Goal: Ask a question: Seek information or help from site administrators or community

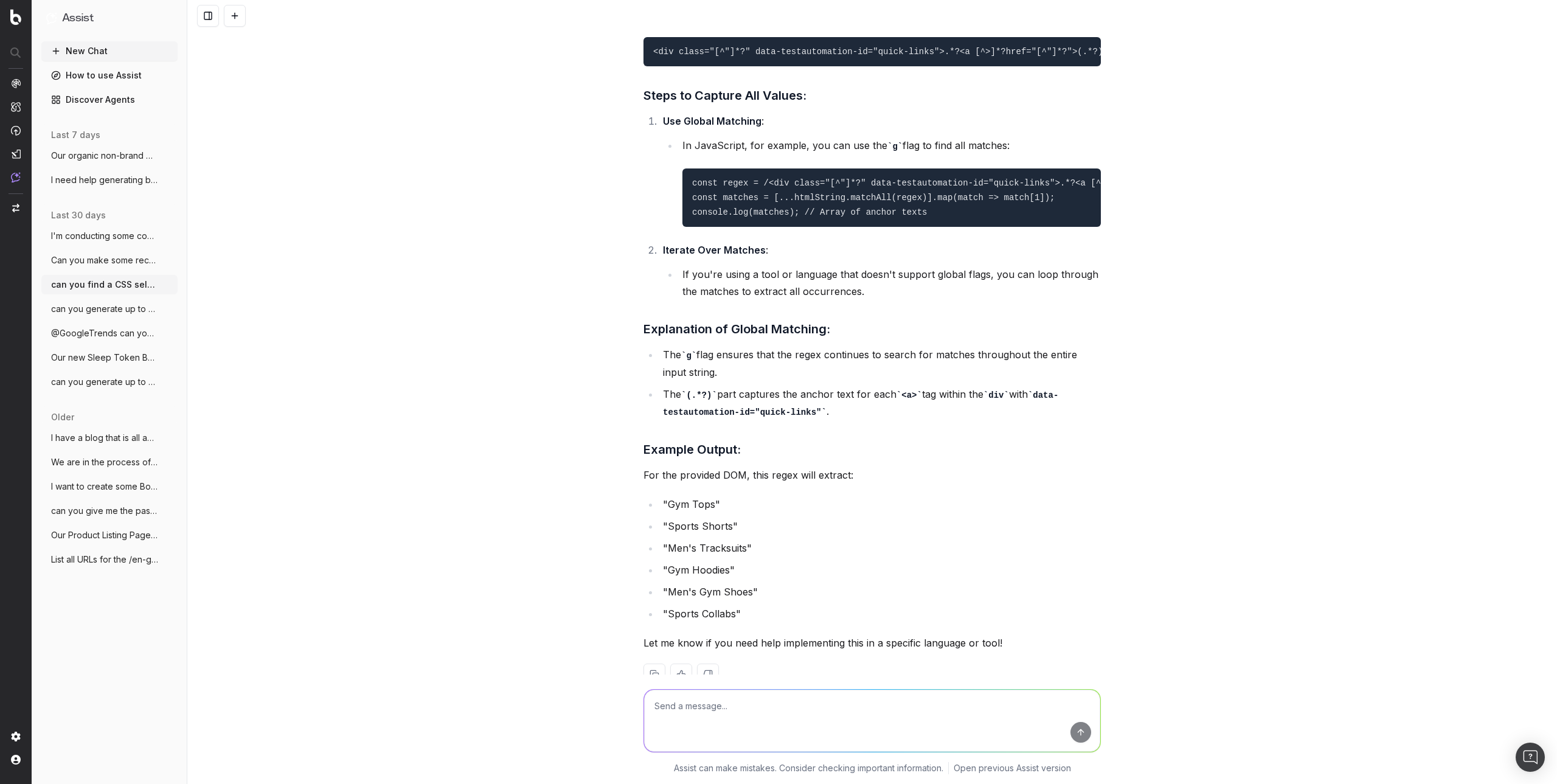
scroll to position [5503, 0]
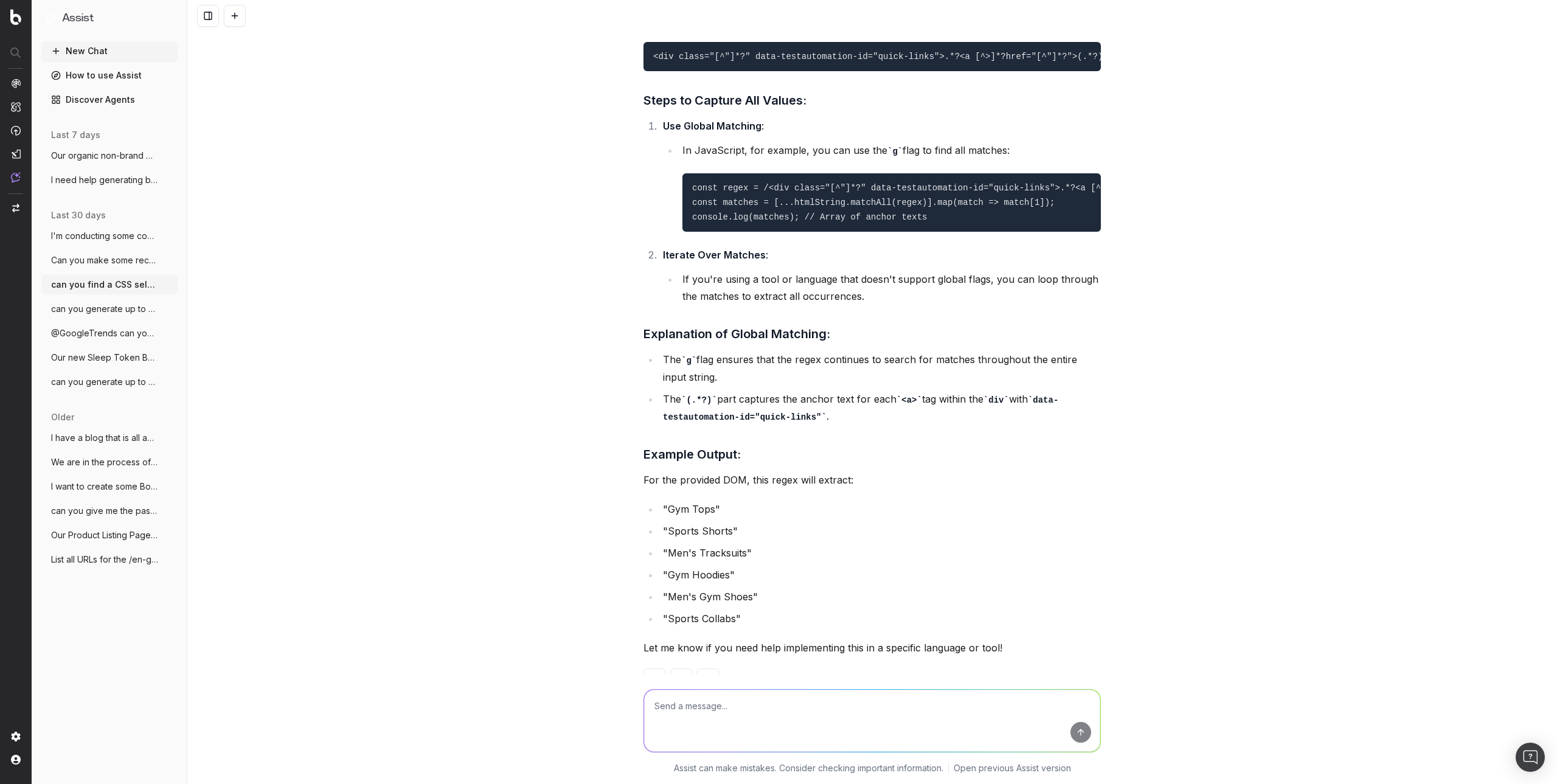
click at [89, 46] on button "New Chat" at bounding box center [109, 51] width 136 height 19
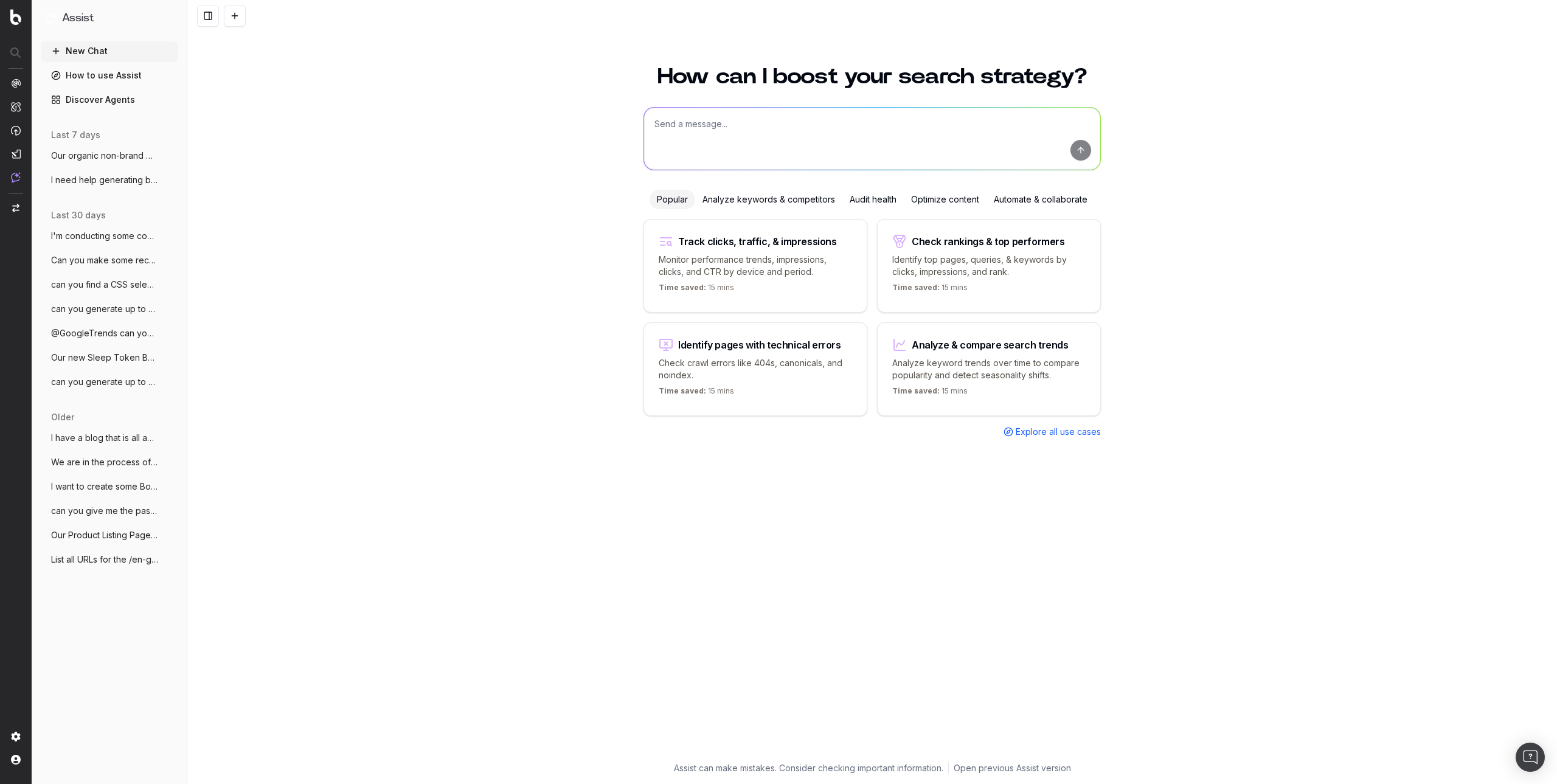
click at [739, 118] on textarea at bounding box center [872, 138] width 456 height 62
click at [904, 142] on textarea "Can you please generate me a blog post about decorating with mini pumpkins for …" at bounding box center [872, 138] width 456 height 62
click at [842, 150] on textarea "Can you please generate me a blog post about decorating with mini pumpkins for …" at bounding box center [872, 138] width 456 height 62
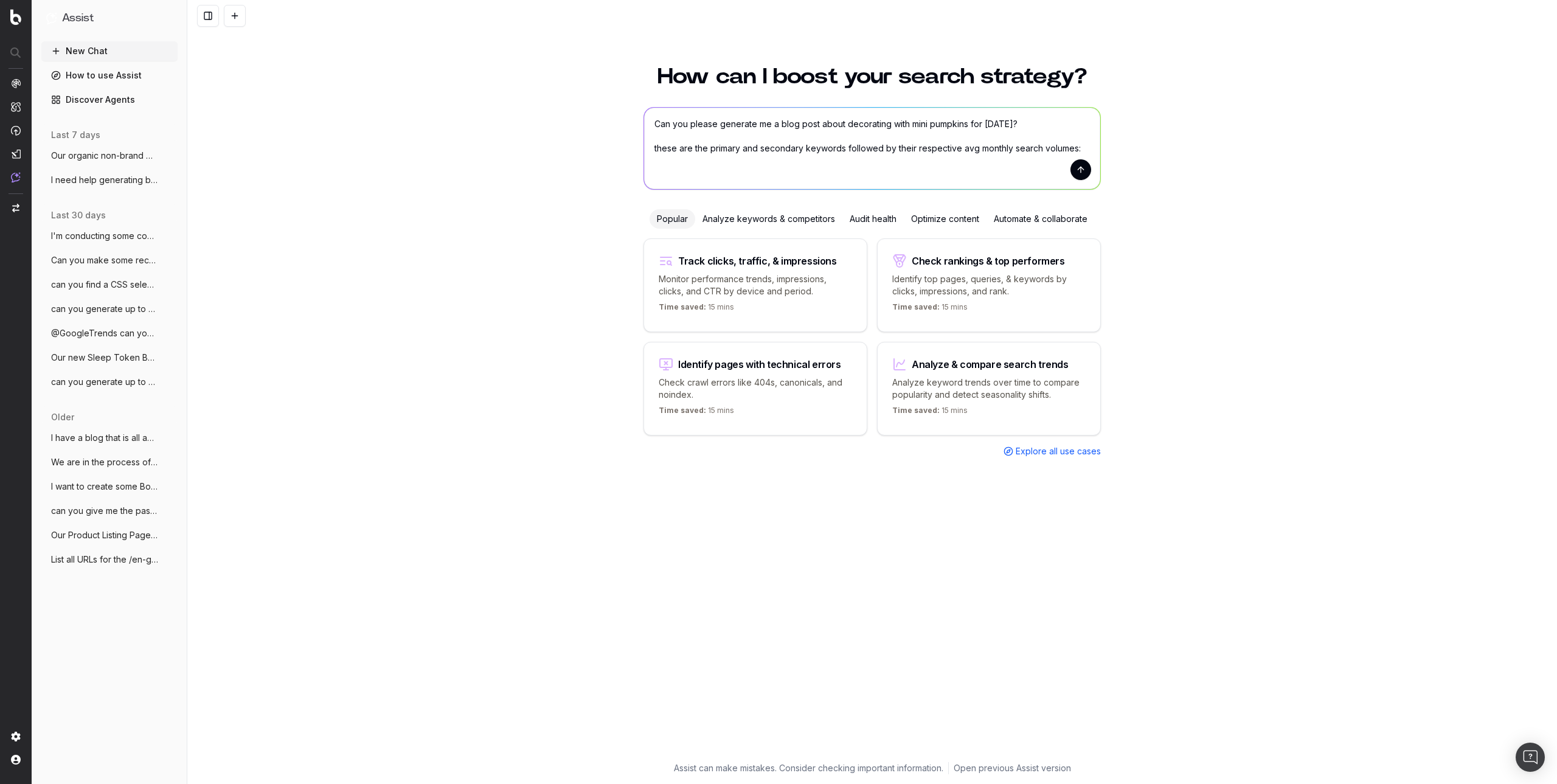
paste textarea "how to decorate mini pumpkins, 40 how to decorate with mini pumpkins, 40 what t…"
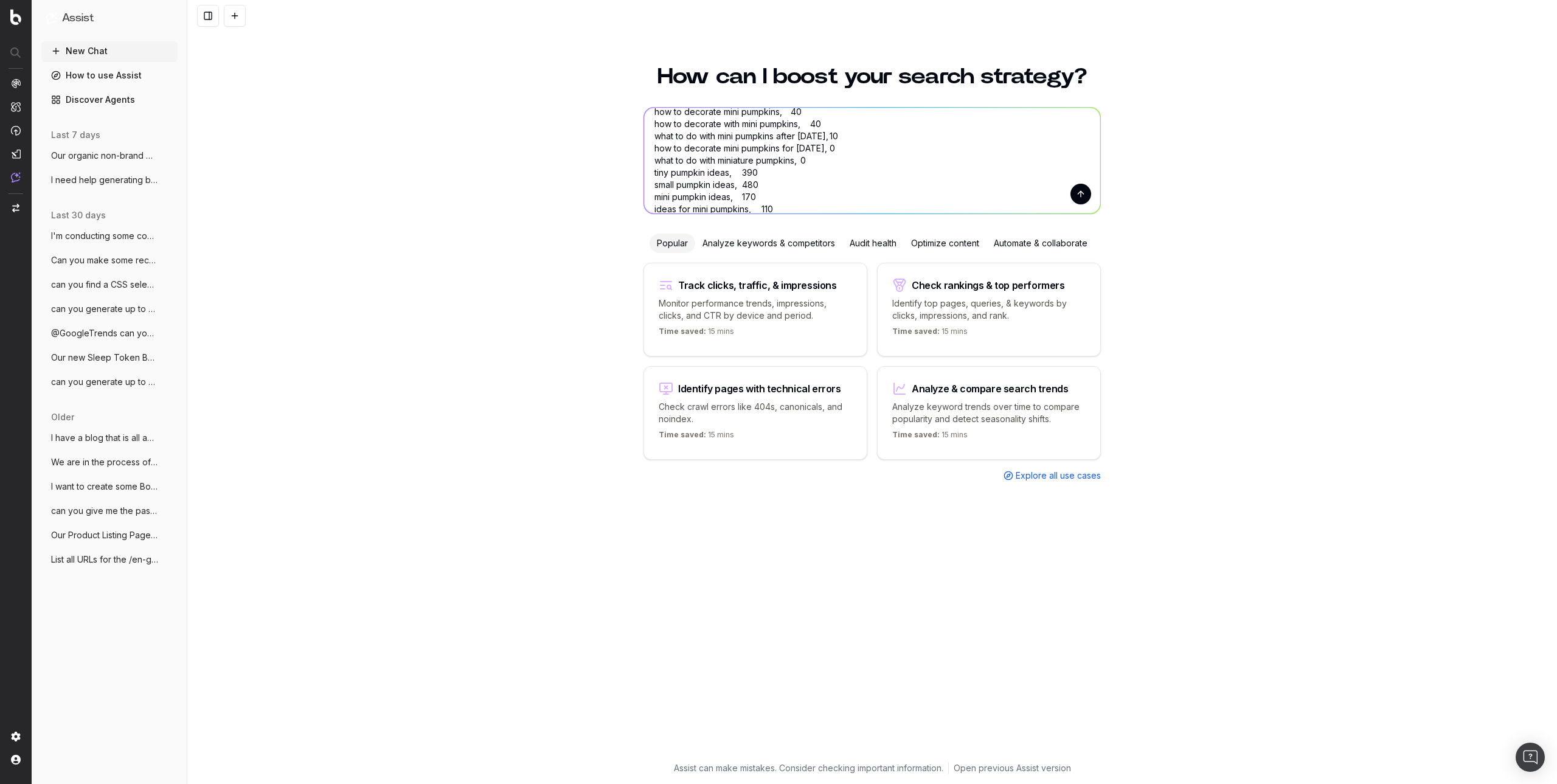
click at [876, 187] on textarea "Can you please generate me a blog post about decorating with mini pumpkins for …" at bounding box center [872, 160] width 456 height 106
click at [872, 184] on textarea "Can you please generate me a blog post about decorating with mini pumpkins for …" at bounding box center [872, 160] width 456 height 106
drag, startPoint x: 793, startPoint y: 195, endPoint x: 832, endPoint y: 197, distance: 39.1
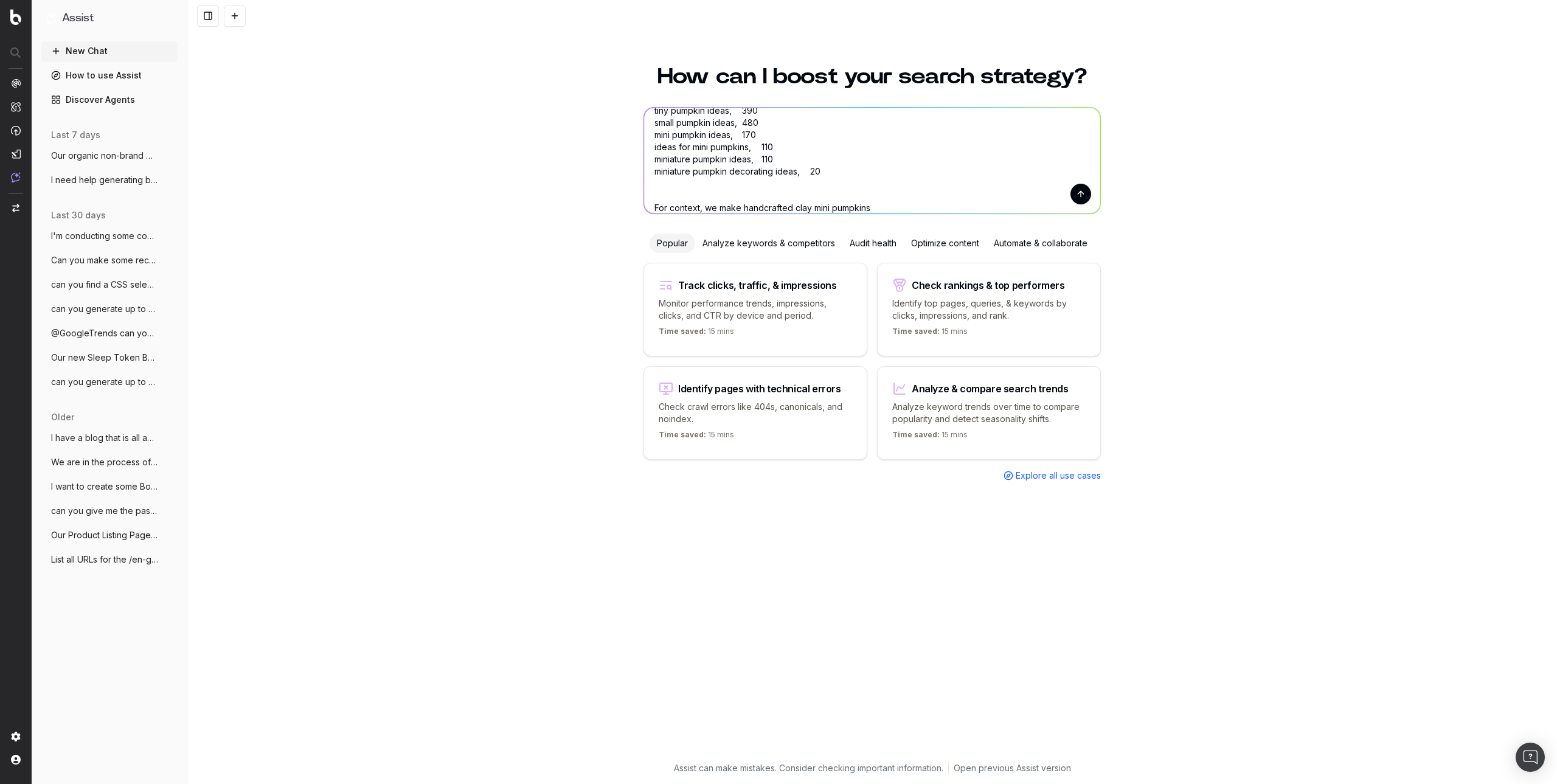
click at [794, 195] on textarea "Can you please generate me a blog post about decorating with mini pumpkins for …" at bounding box center [872, 160] width 456 height 106
click at [874, 201] on textarea "Can you please generate me a blog post about decorating with mini pumpkins for …" at bounding box center [872, 160] width 456 height 106
click at [879, 208] on textarea "Can you please generate me a blog post about decorating with mini pumpkins for …" at bounding box center [872, 160] width 456 height 106
type textarea "Can you please generate me a blog post about decorating with mini pumpkins for …"
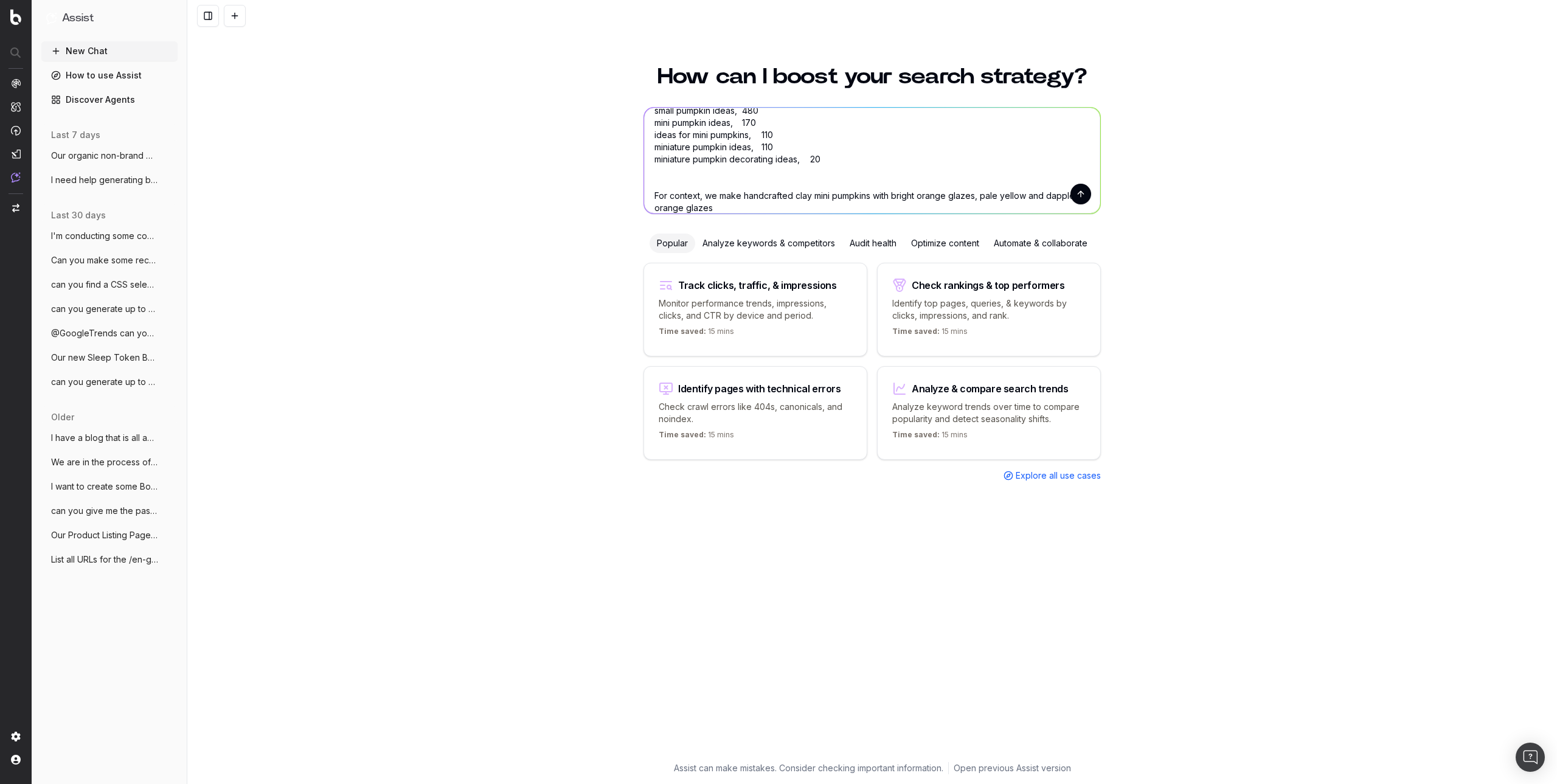
click at [750, 209] on textarea "Can you please generate me a blog post about decorating with mini pumpkins for …" at bounding box center [872, 160] width 456 height 106
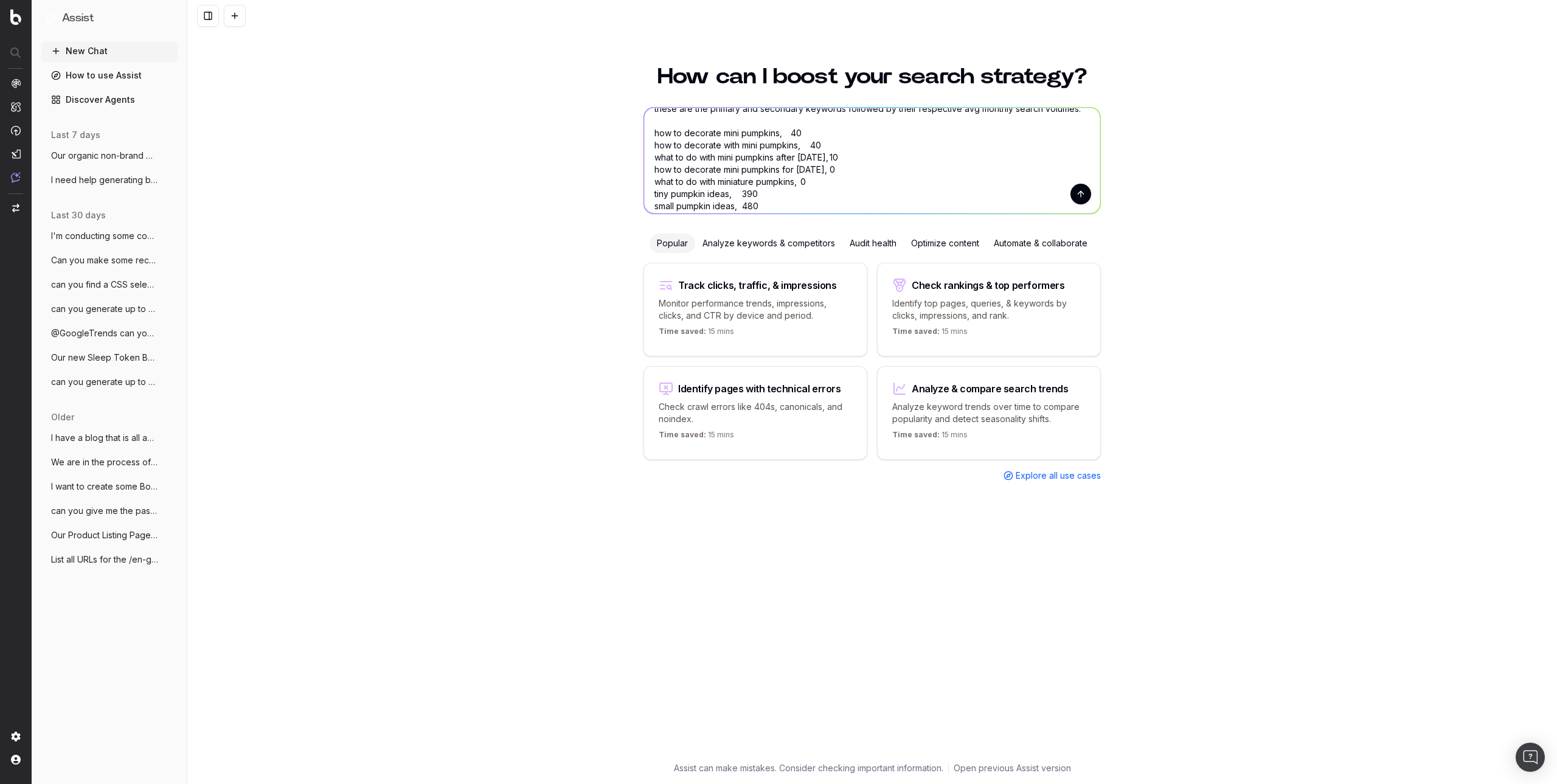
scroll to position [158, 0]
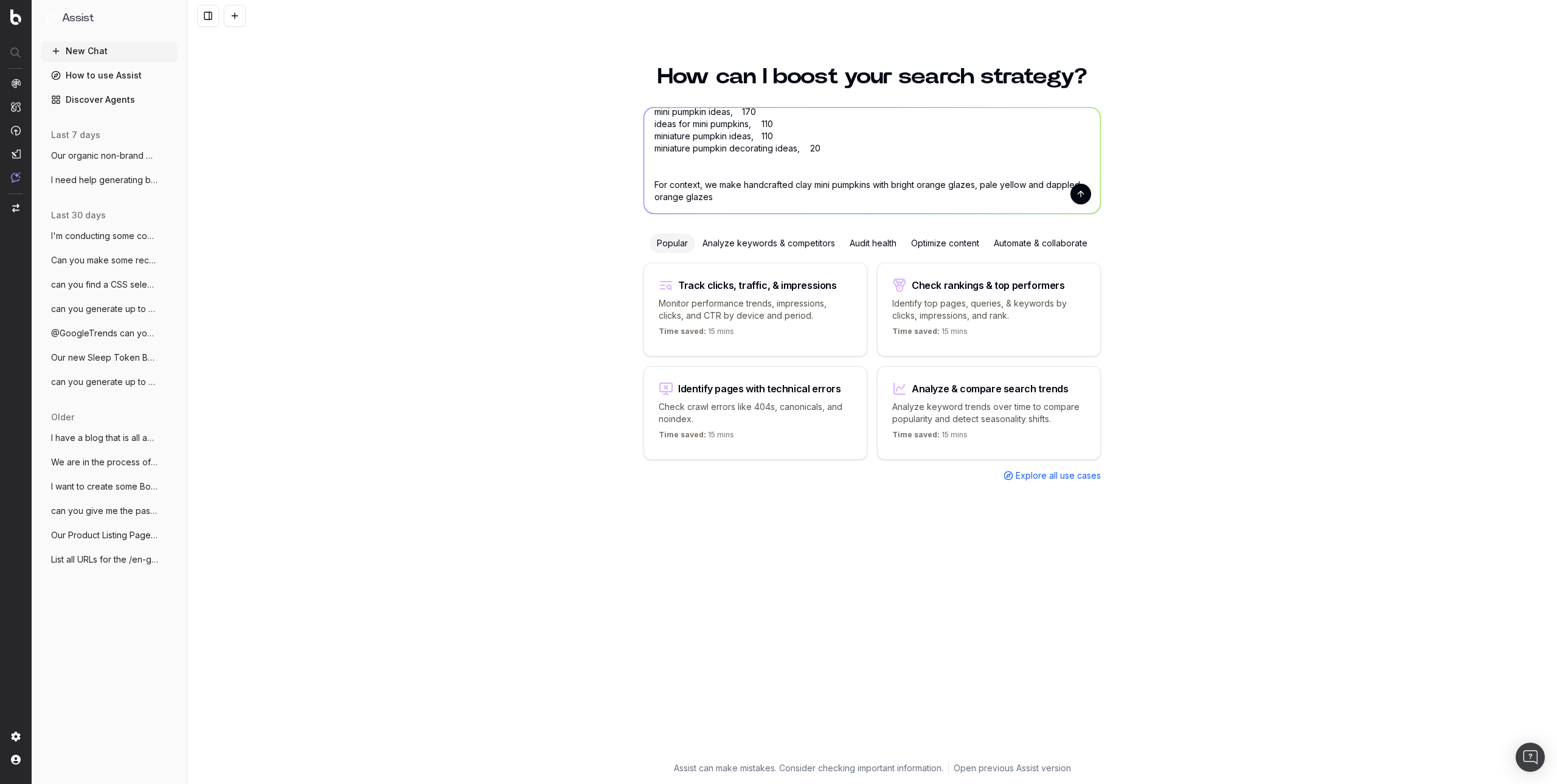
click at [1085, 194] on button "submit" at bounding box center [1081, 194] width 20 height 20
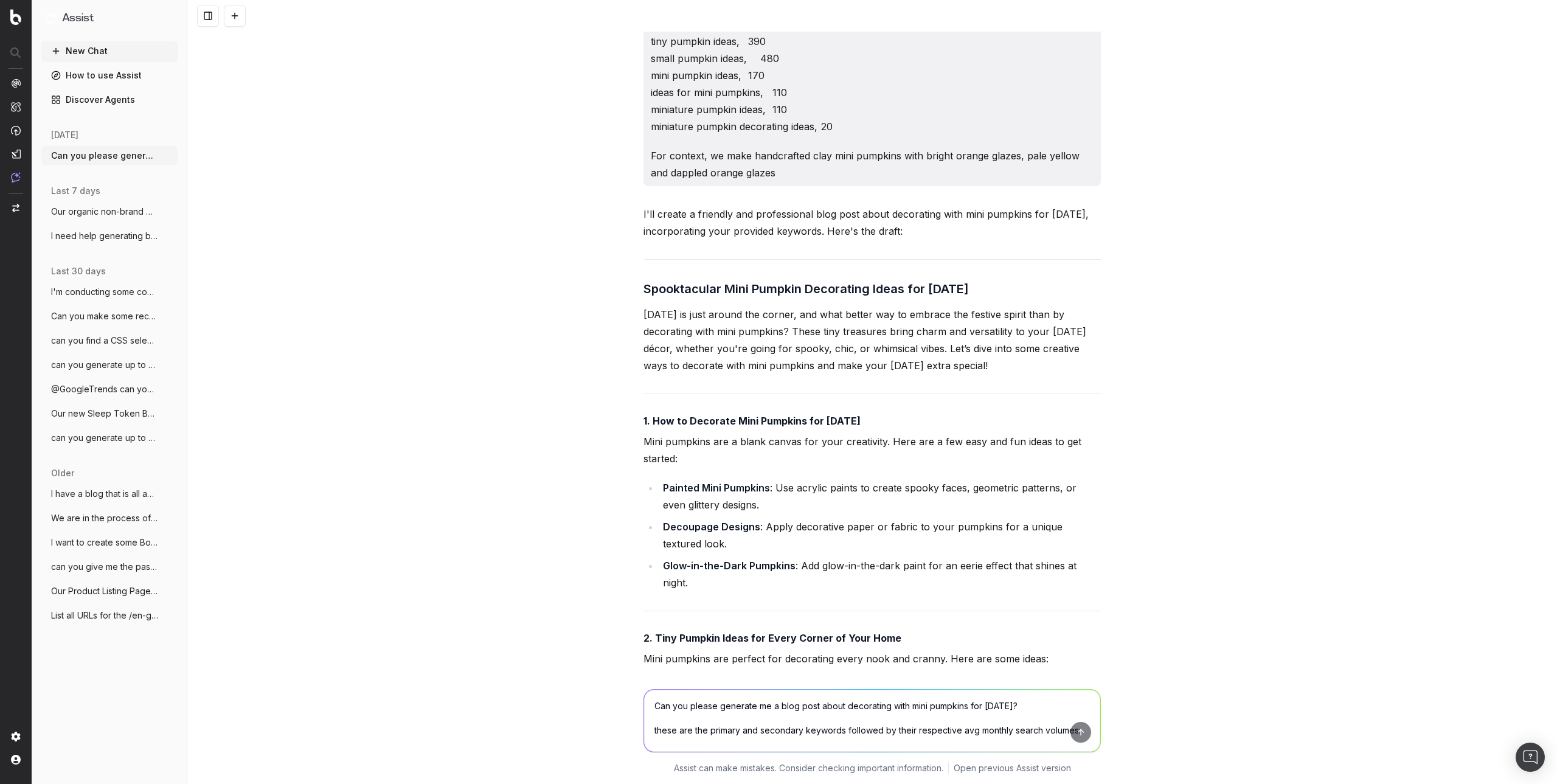
scroll to position [151, 0]
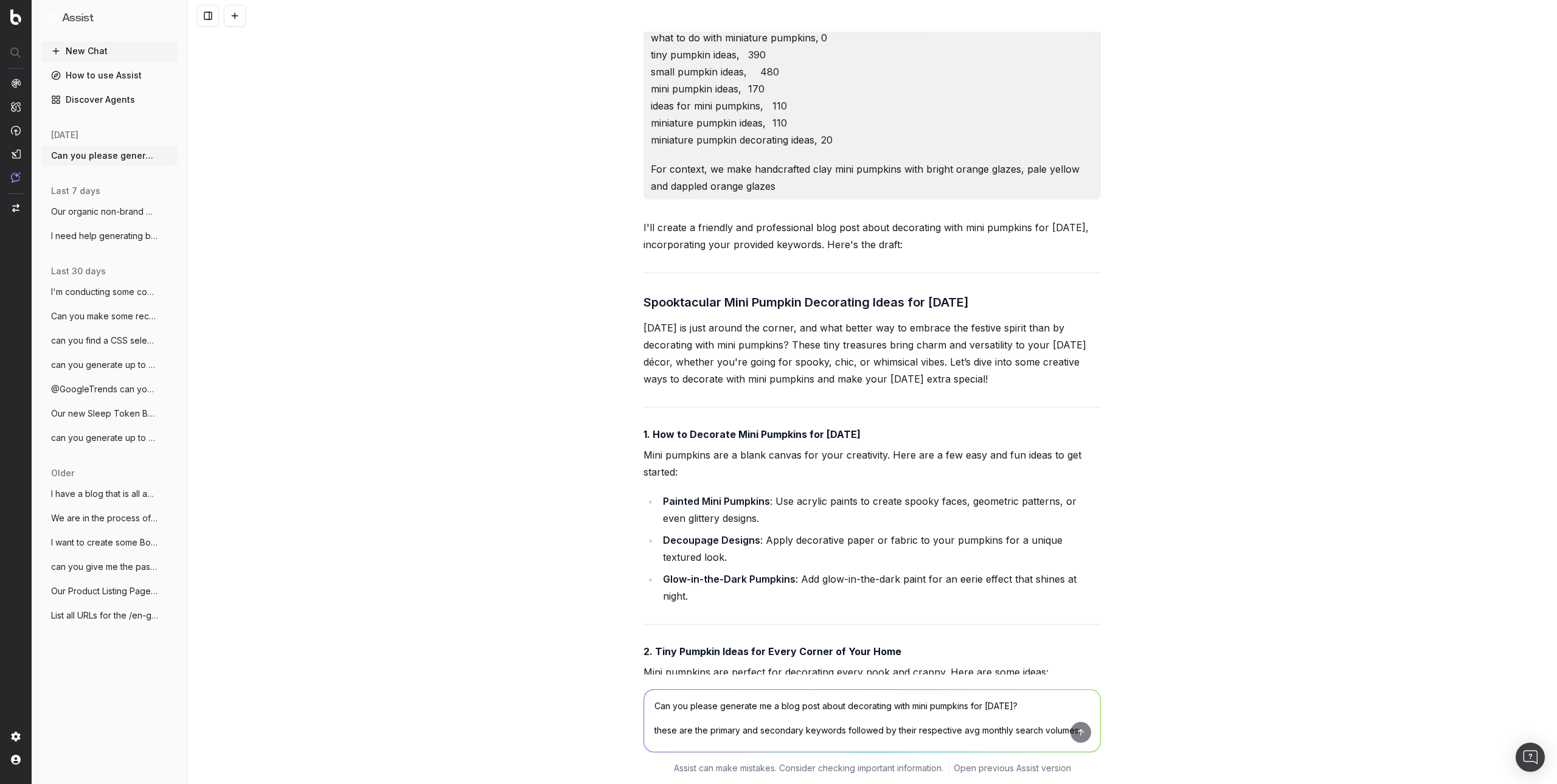
drag, startPoint x: 635, startPoint y: 300, endPoint x: 1043, endPoint y: 373, distance: 414.5
click at [1043, 373] on div "Can you please generate me a blog post about decorating with mini pumpkins for …" at bounding box center [872, 794] width 467 height 1827
copy div "Spooktacular Mini Pumpkin Decorating Ideas for [DATE] [DATE] is just around the…"
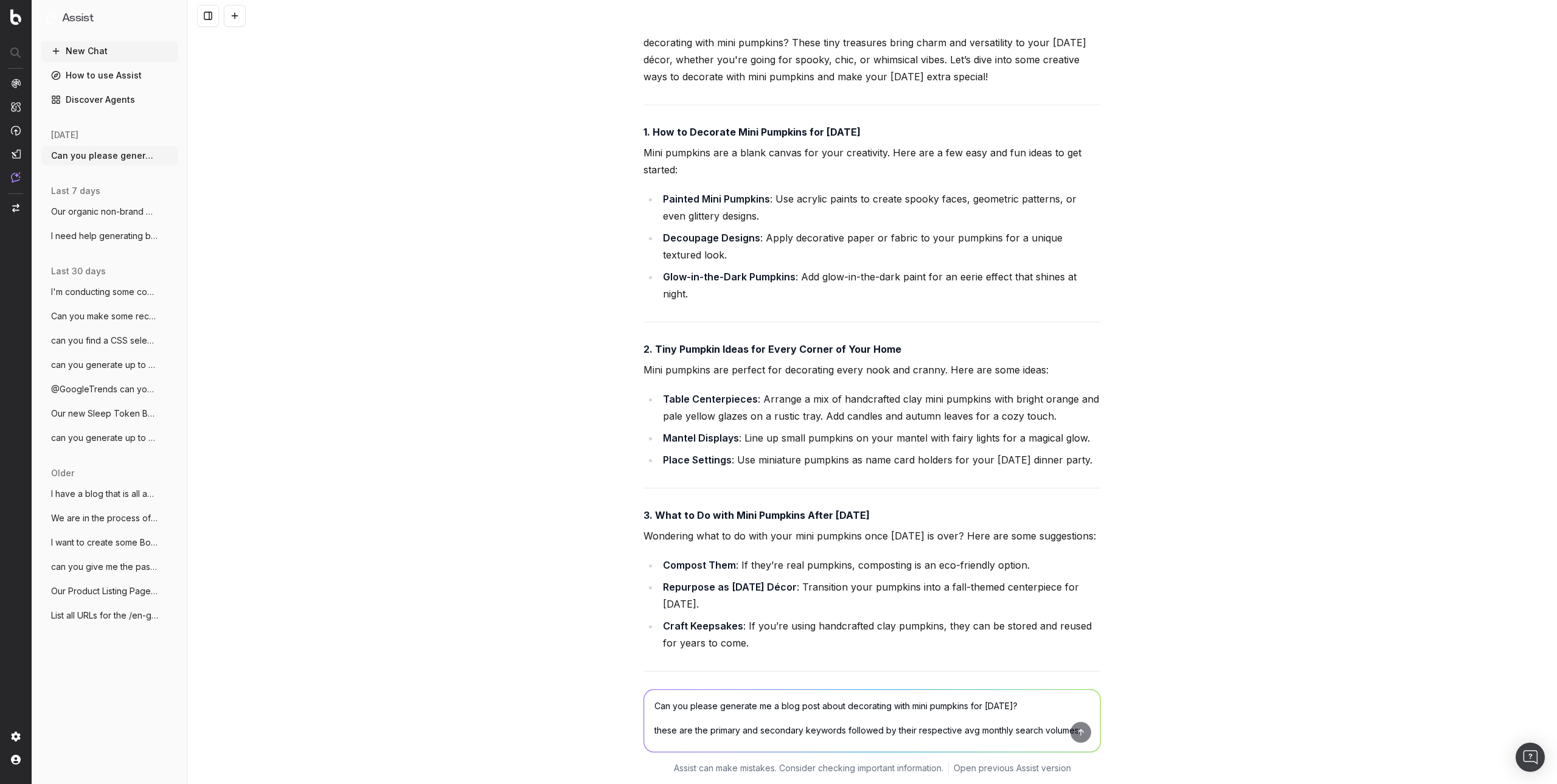
scroll to position [455, 0]
click at [809, 387] on div "I'll create a friendly and professional blog post about decorating with mini pu…" at bounding box center [872, 659] width 458 height 1489
drag, startPoint x: 647, startPoint y: 345, endPoint x: 1175, endPoint y: 454, distance: 539.1
click at [1175, 454] on div "Can you please generate me a blog post about decorating with mini pumpkins for …" at bounding box center [872, 392] width 1370 height 784
copy div "Tiny Pumpkin Ideas for Every Corner of Your Home Mini pumpkins are perfect for …"
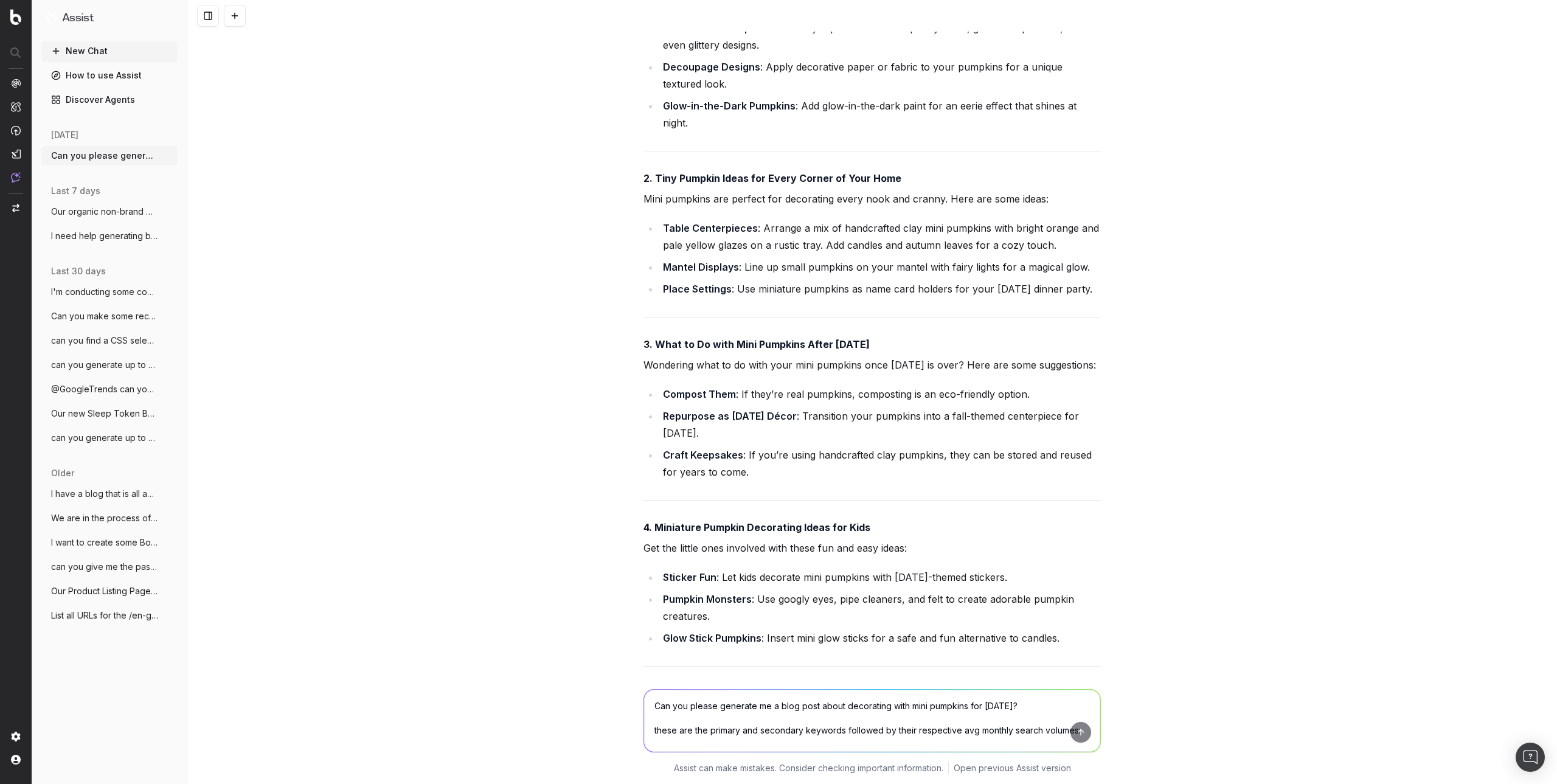
scroll to position [637, 0]
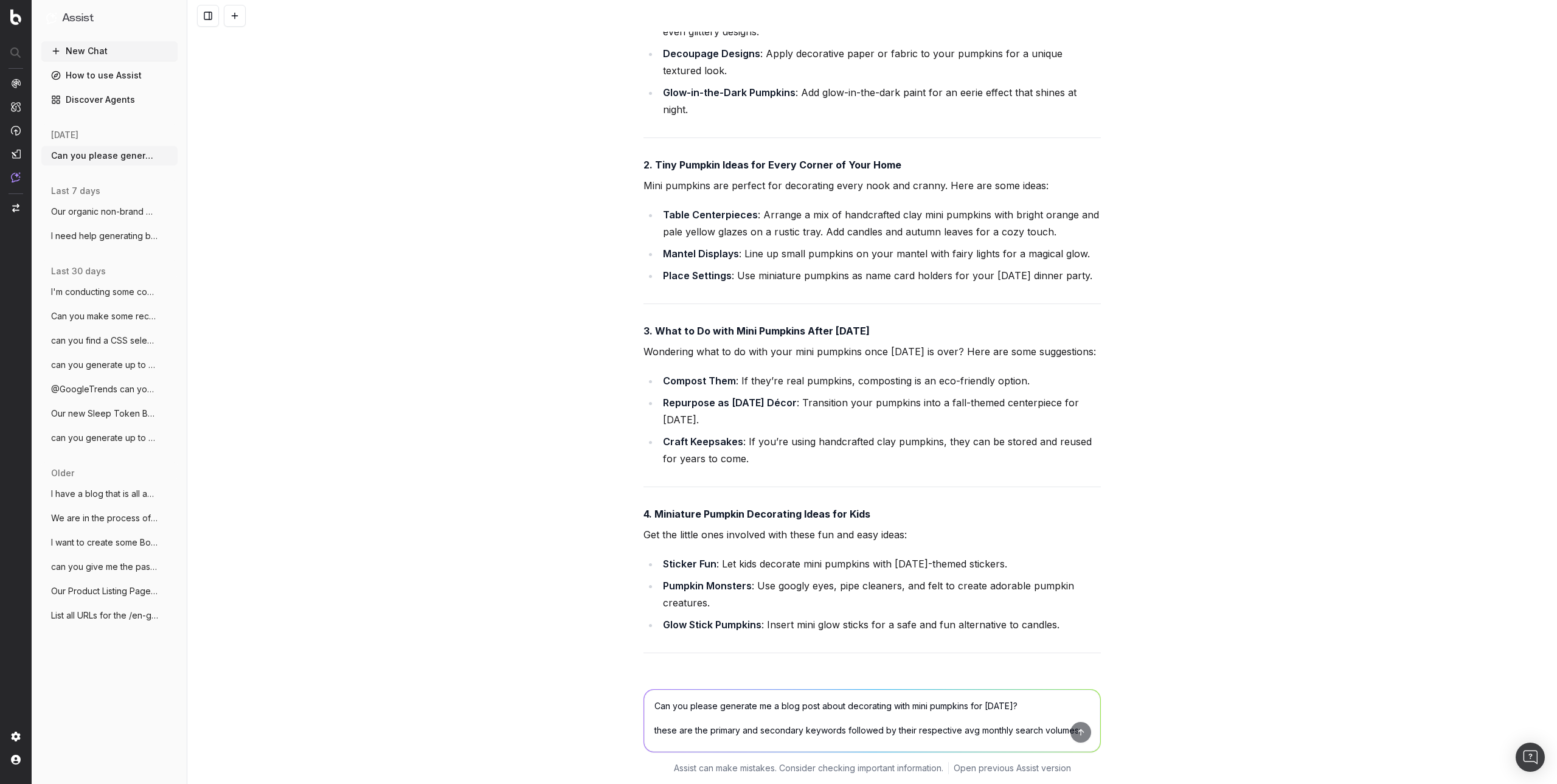
click at [856, 360] on p "Wondering what to do with your mini pumpkins once [DATE] is over? Here are some…" at bounding box center [872, 351] width 458 height 17
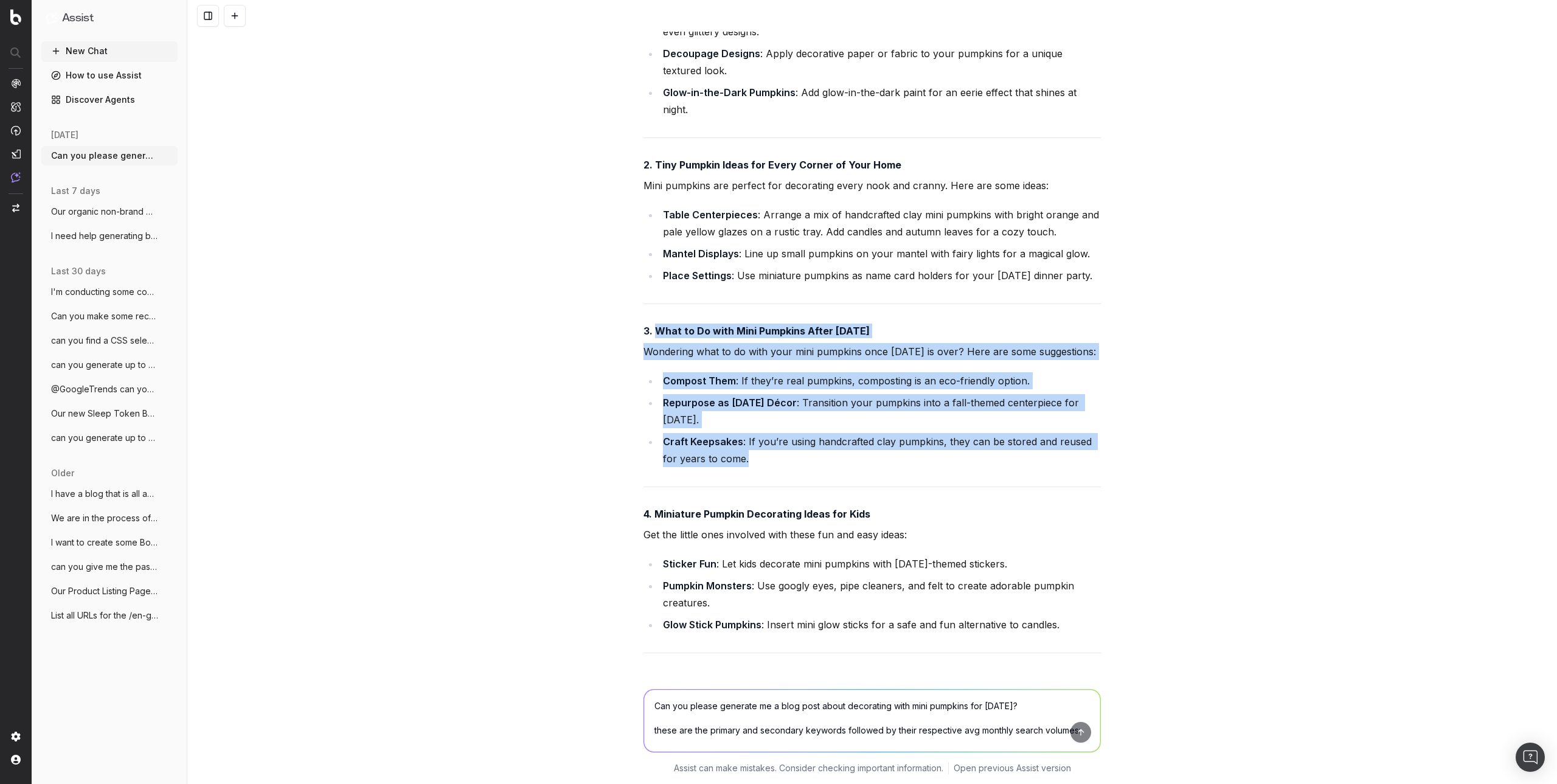
drag, startPoint x: 655, startPoint y: 331, endPoint x: 747, endPoint y: 473, distance: 169.2
click at [747, 473] on div "I'll create a friendly and professional blog post about decorating with mini pu…" at bounding box center [872, 477] width 458 height 1489
copy div "What to Do with Mini Pumpkins After [DATE] Wondering what to do with your mini …"
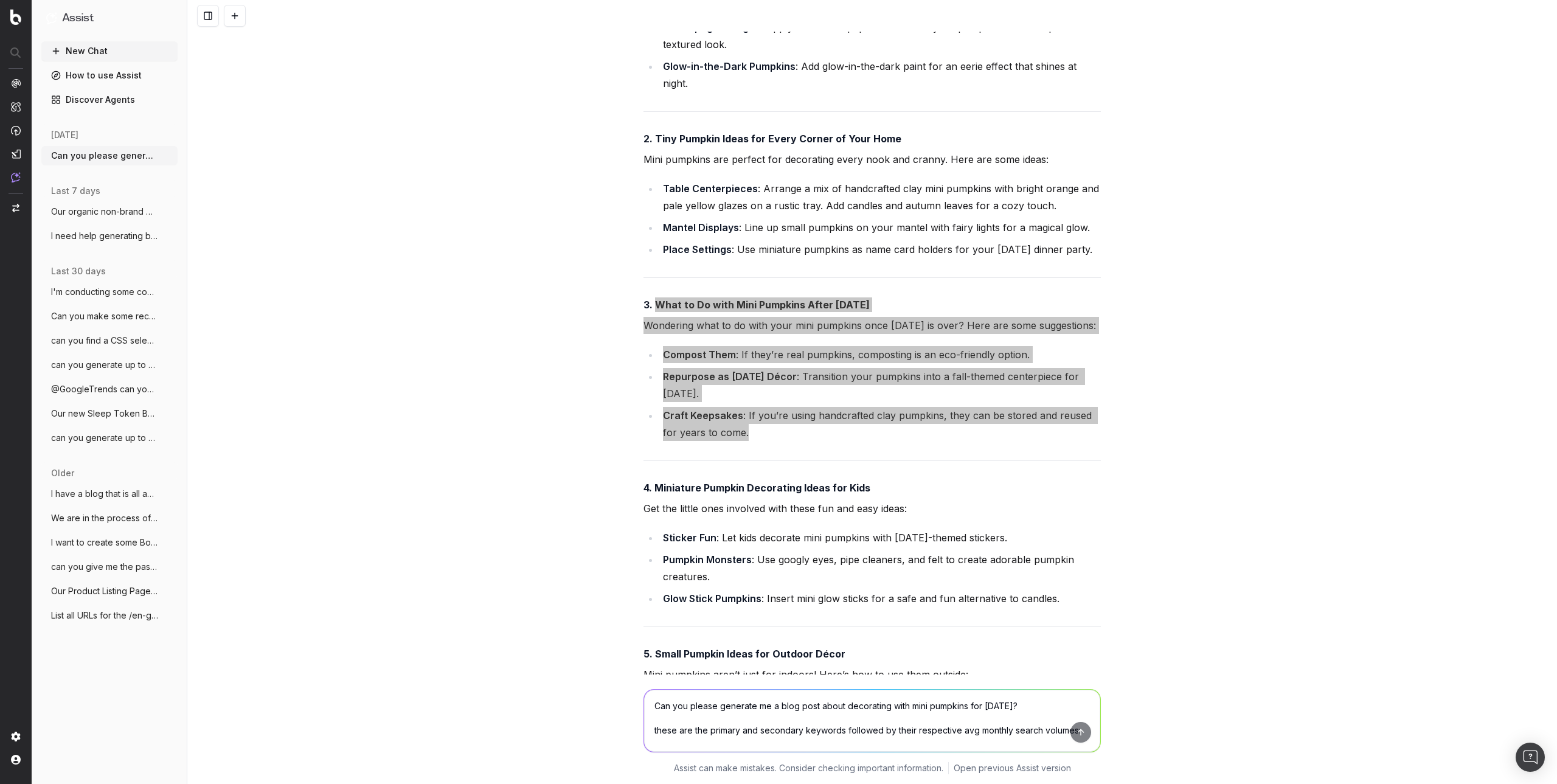
scroll to position [759, 0]
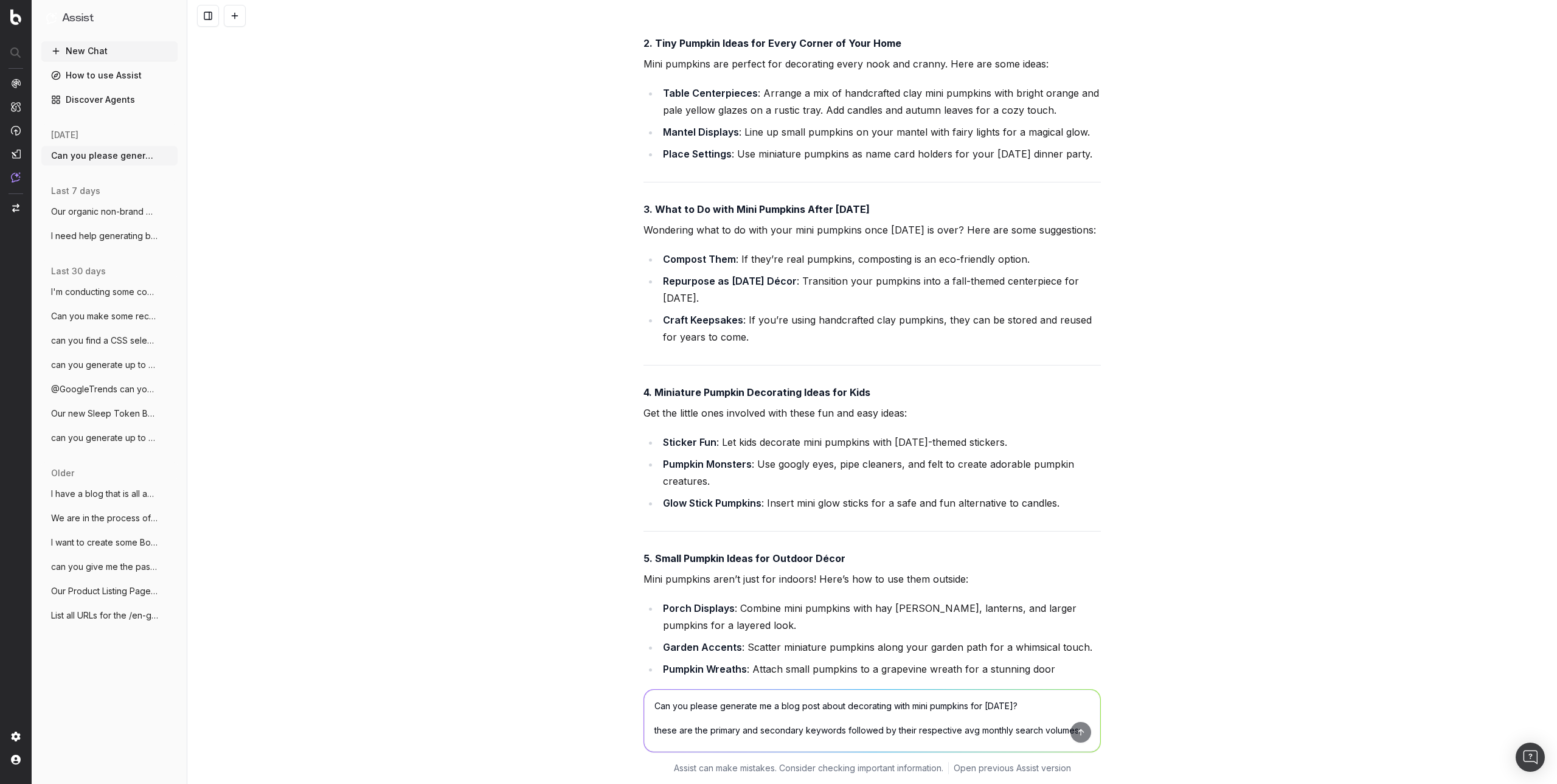
click at [1047, 448] on div "I'll create a friendly and professional blog post about decorating with mini pu…" at bounding box center [872, 355] width 458 height 1489
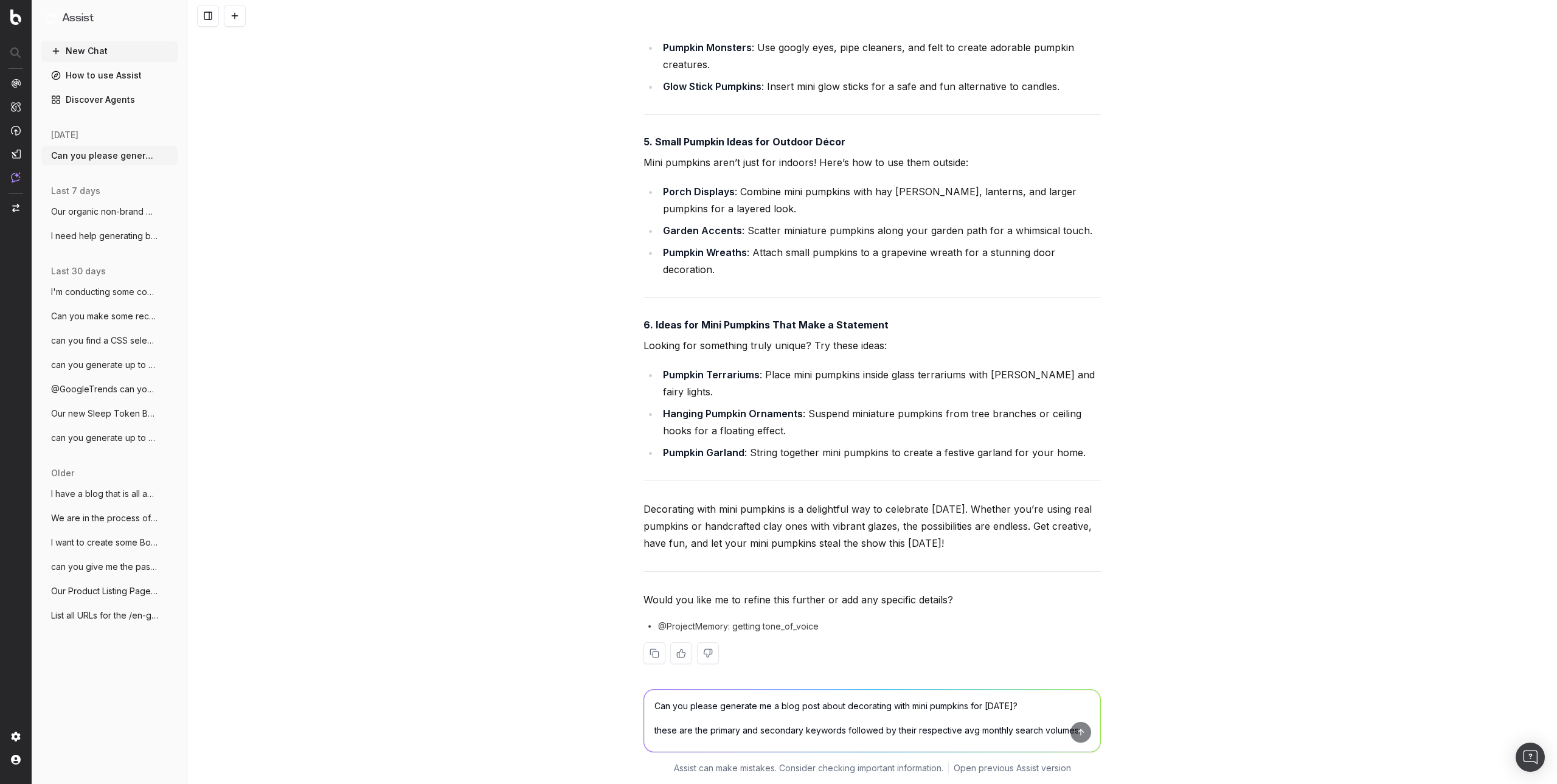
scroll to position [1185, 0]
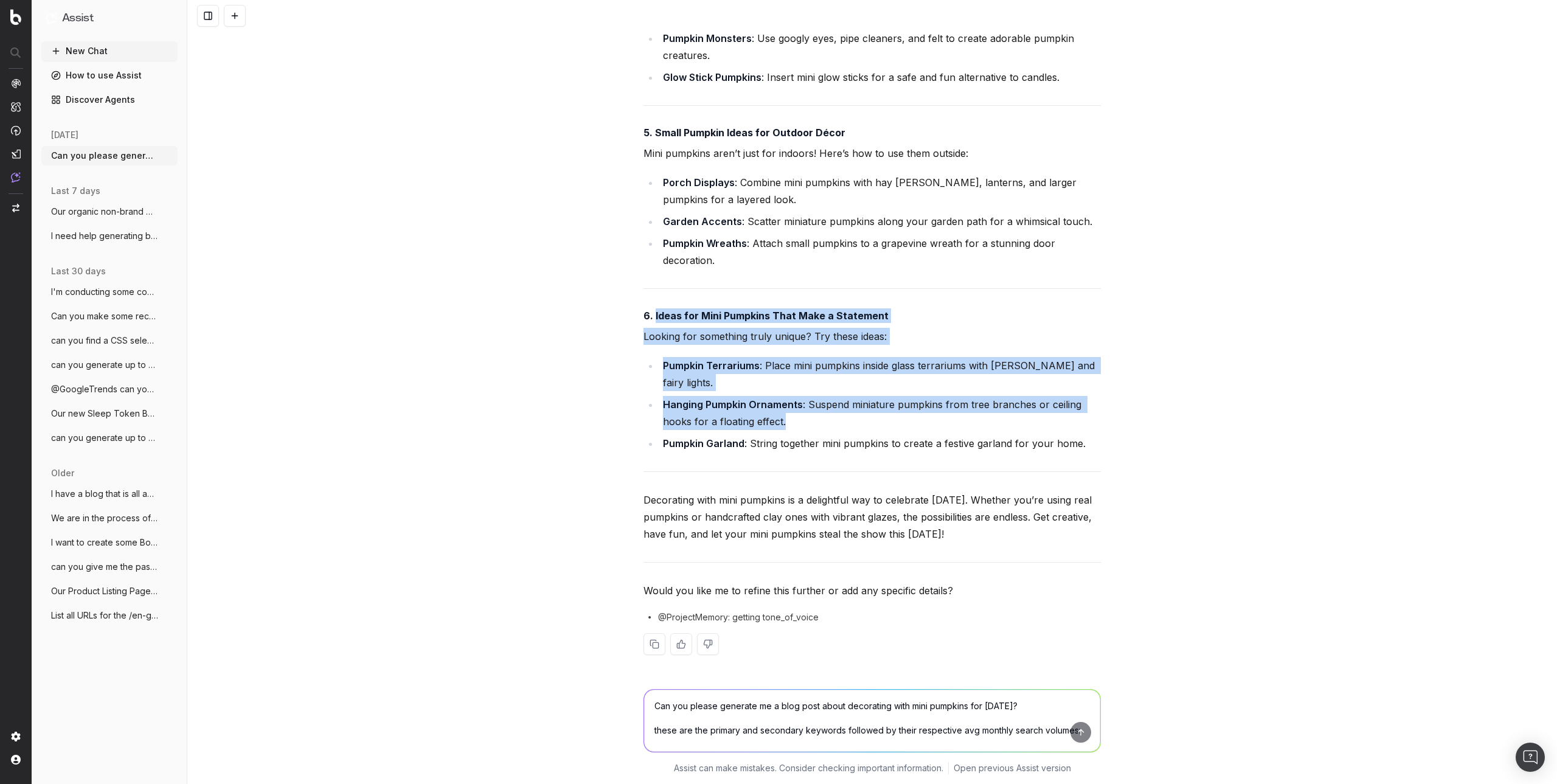
drag, startPoint x: 649, startPoint y: 330, endPoint x: 798, endPoint y: 417, distance: 172.5
copy div "Ideas for Mini Pumpkins That Make a Statement Looking for something truly uniqu…"
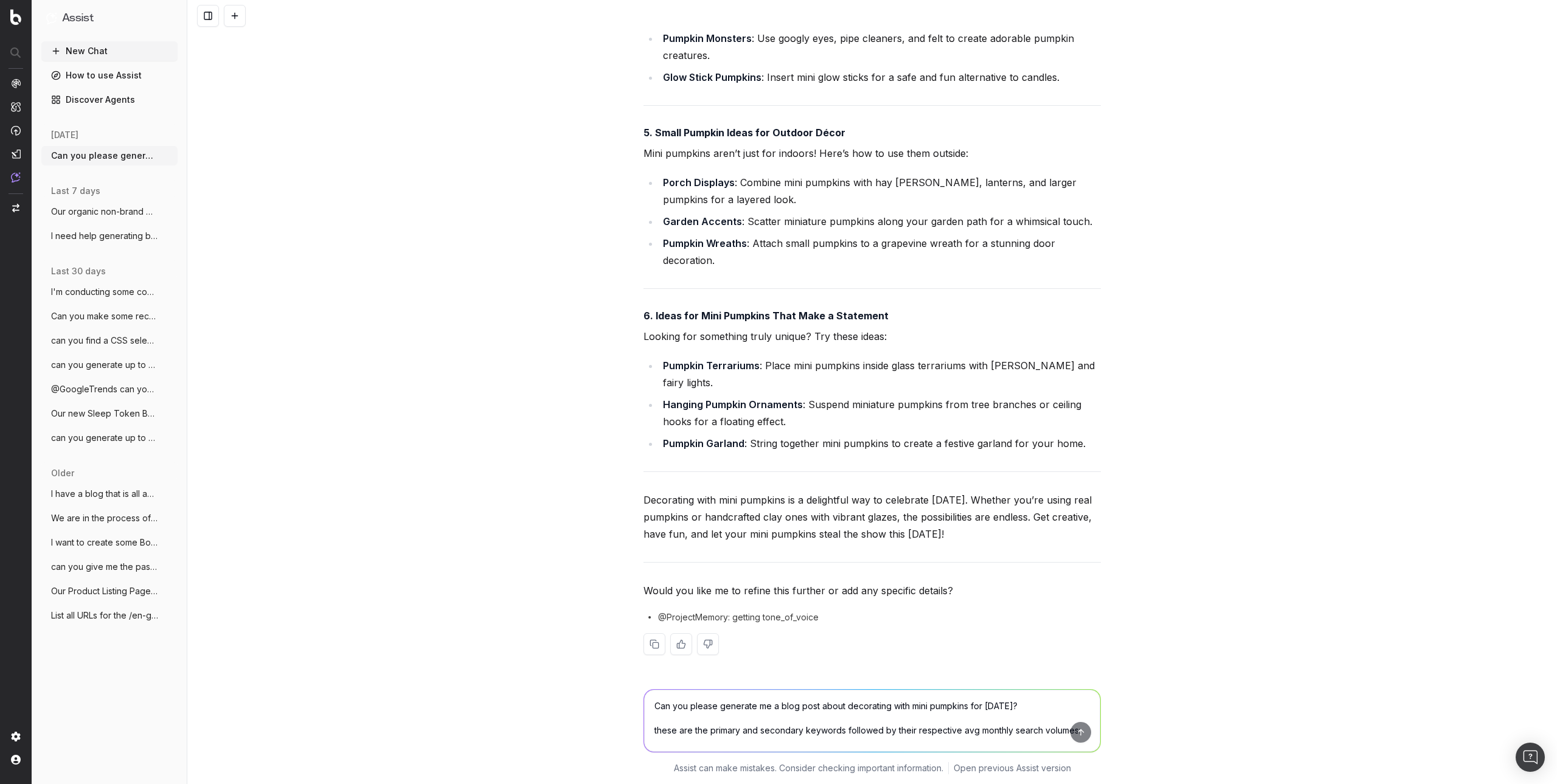
drag, startPoint x: 635, startPoint y: 495, endPoint x: 1053, endPoint y: 539, distance: 420.3
copy p "Decorating with mini pumpkins is a delightful way to celebrate [DATE]. Whether …"
click at [1360, 578] on div "Can you please generate me a blog post about decorating with mini pumpkins for …" at bounding box center [872, 392] width 1370 height 784
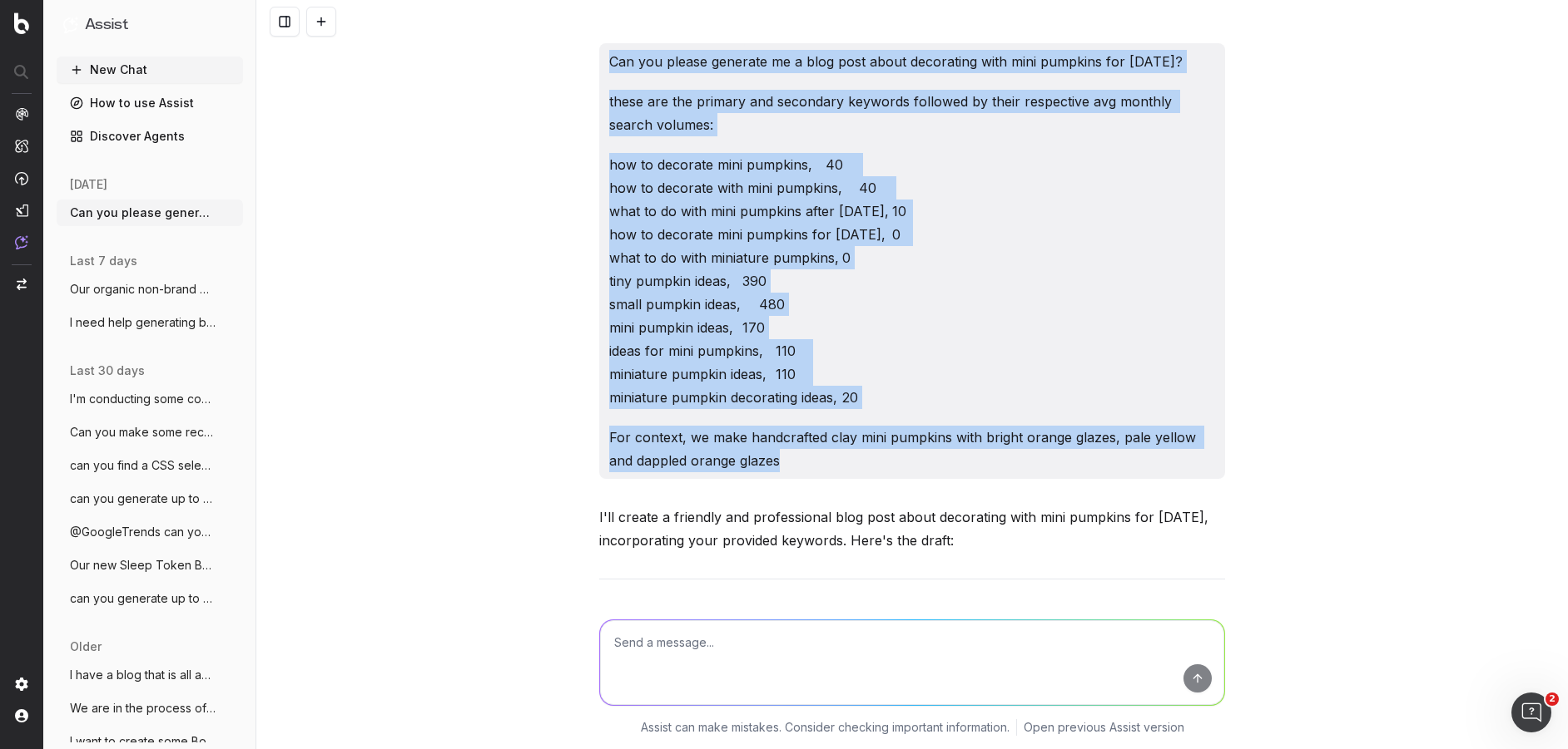
drag, startPoint x: 602, startPoint y: 55, endPoint x: 841, endPoint y: 459, distance: 469.4
click at [841, 459] on div "Can you please generate me a blog post about decorating with mini pumpkins for …" at bounding box center [912, 260] width 626 height 436
copy div "Can you please generate me a blog post about decorating with mini pumpkins for …"
